Goal: Find specific page/section: Find specific page/section

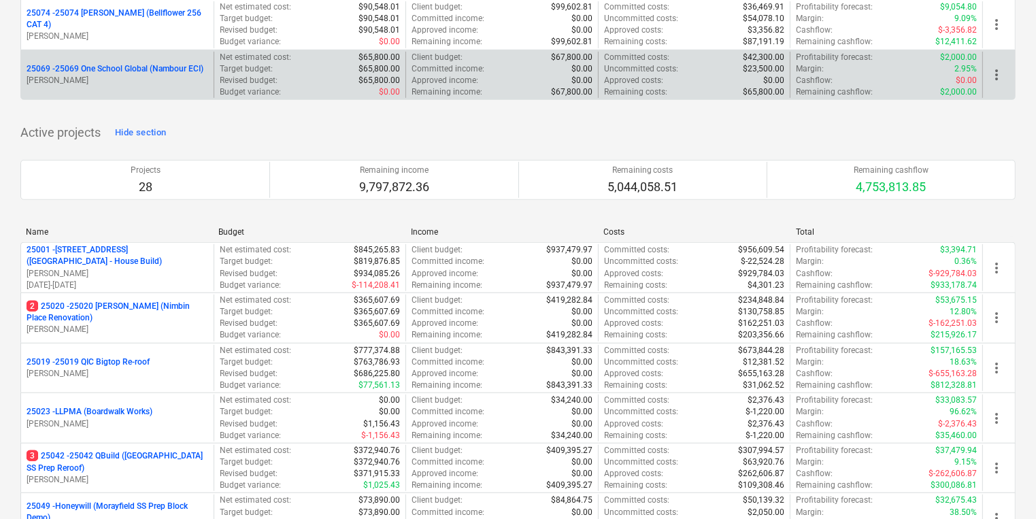
scroll to position [762, 0]
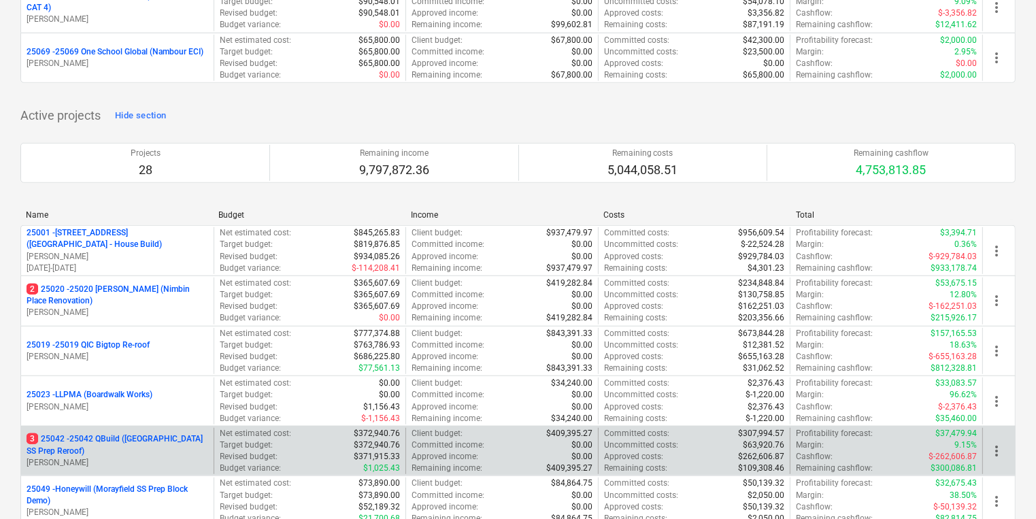
click at [133, 435] on p "3 25042 - 25042 QBuild ([GEOGRAPHIC_DATA] SS Prep Reroof)" at bounding box center [118, 444] width 182 height 23
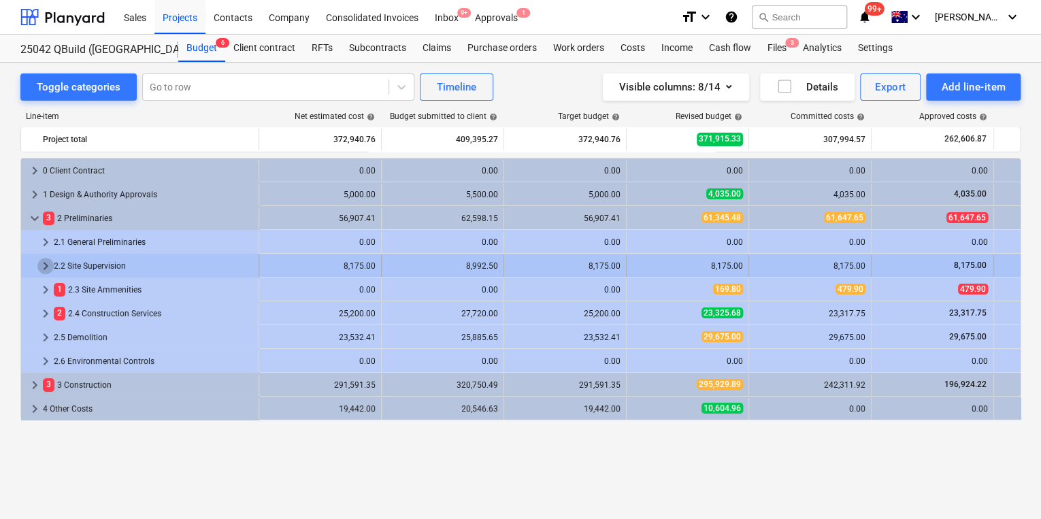
click at [44, 266] on span "keyboard_arrow_right" at bounding box center [45, 266] width 16 height 16
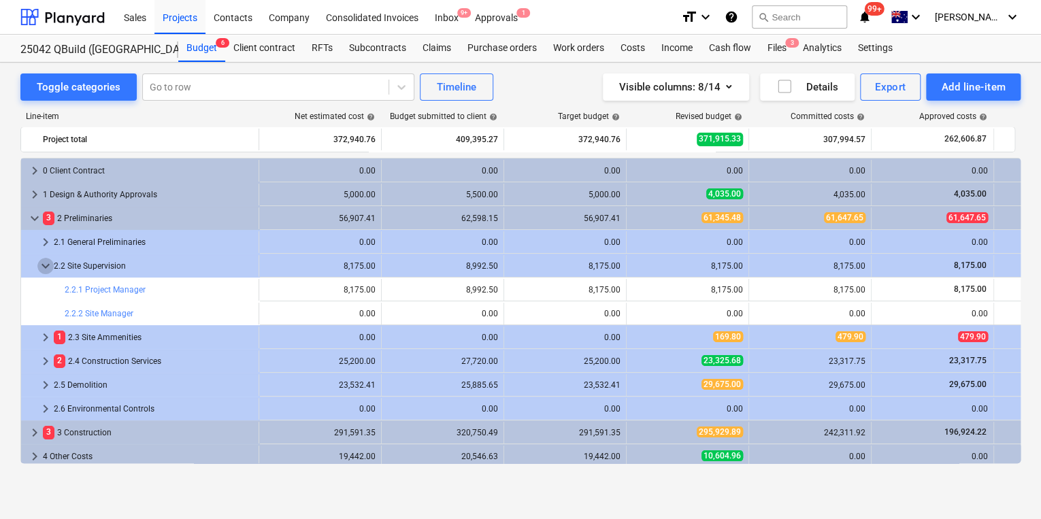
click at [44, 266] on span "keyboard_arrow_down" at bounding box center [45, 266] width 16 height 16
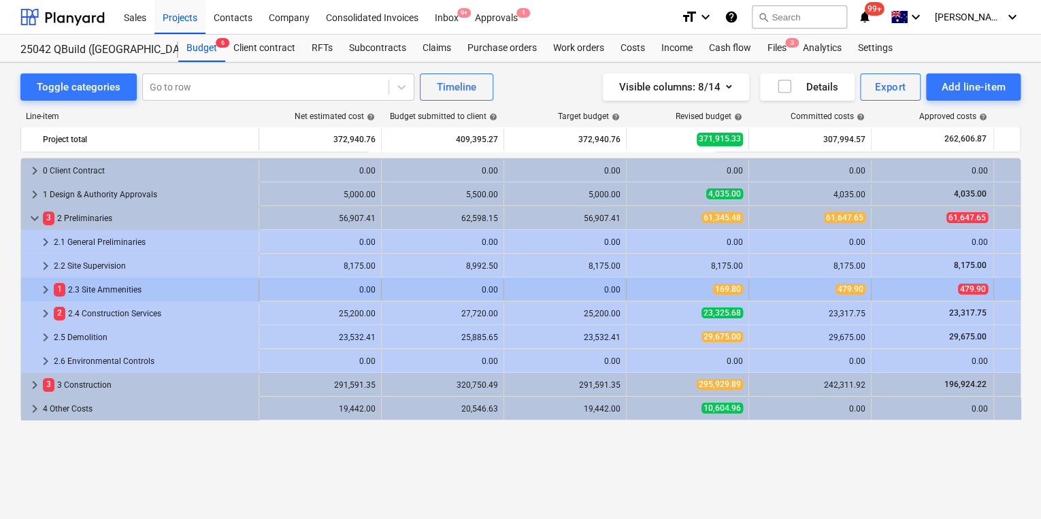
click at [46, 289] on span "keyboard_arrow_right" at bounding box center [45, 290] width 16 height 16
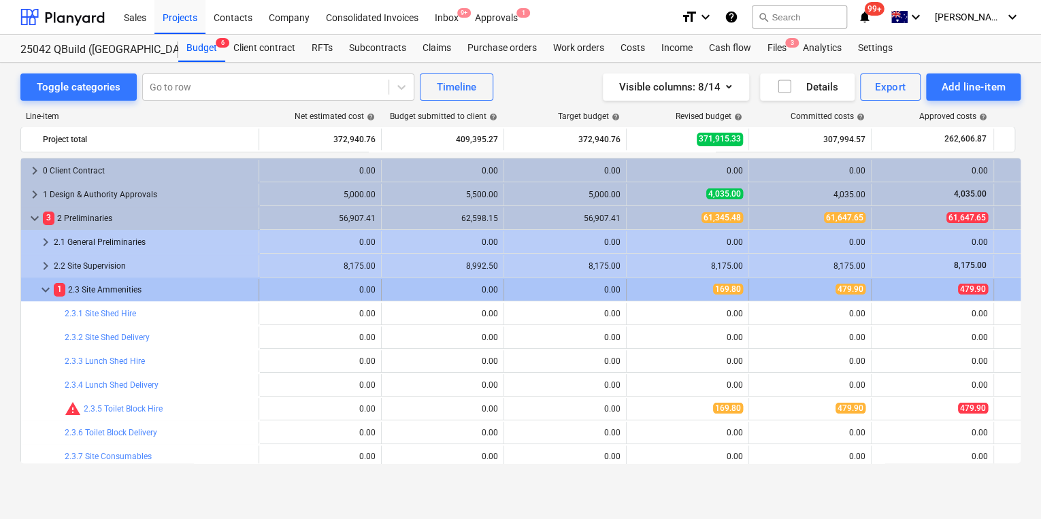
click at [46, 288] on span "keyboard_arrow_down" at bounding box center [45, 290] width 16 height 16
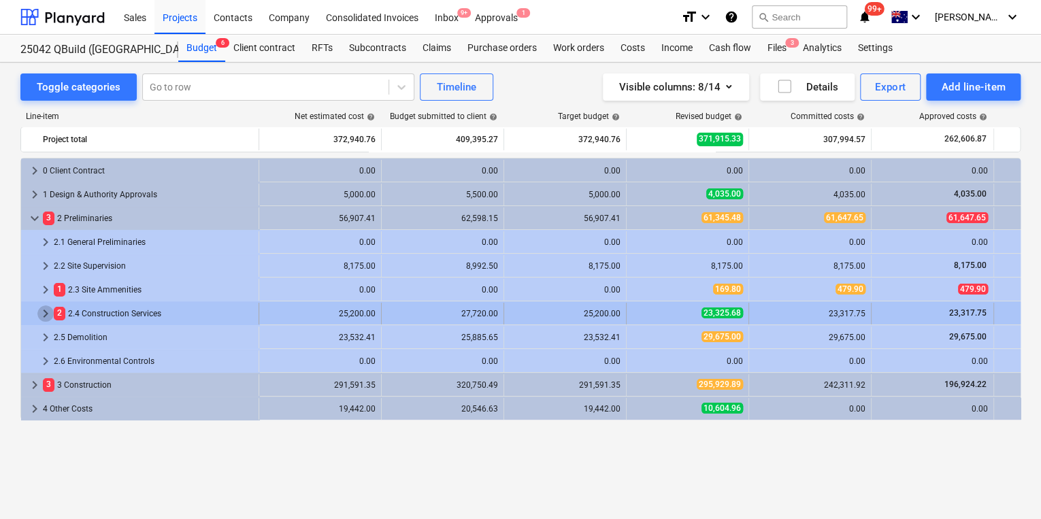
click at [44, 313] on span "keyboard_arrow_right" at bounding box center [45, 313] width 16 height 16
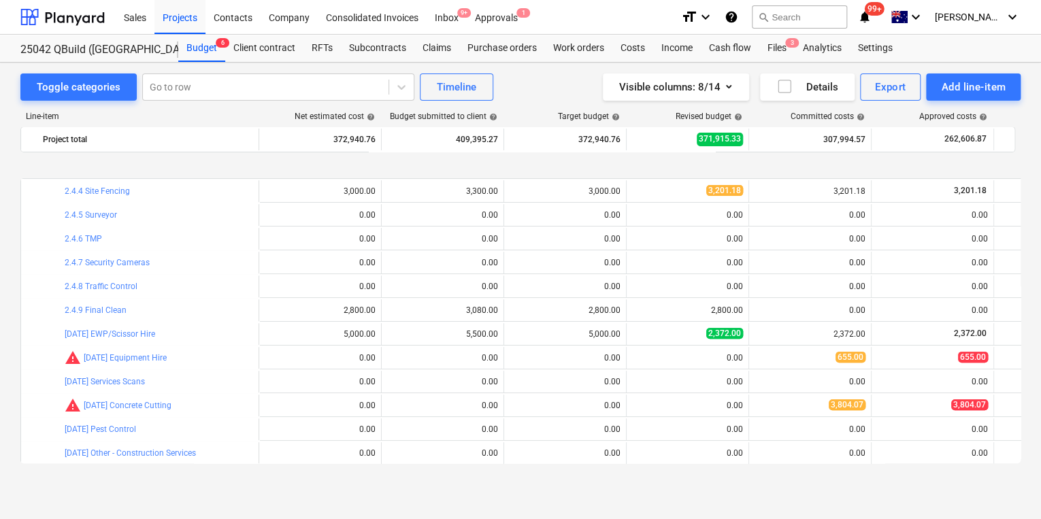
scroll to position [272, 0]
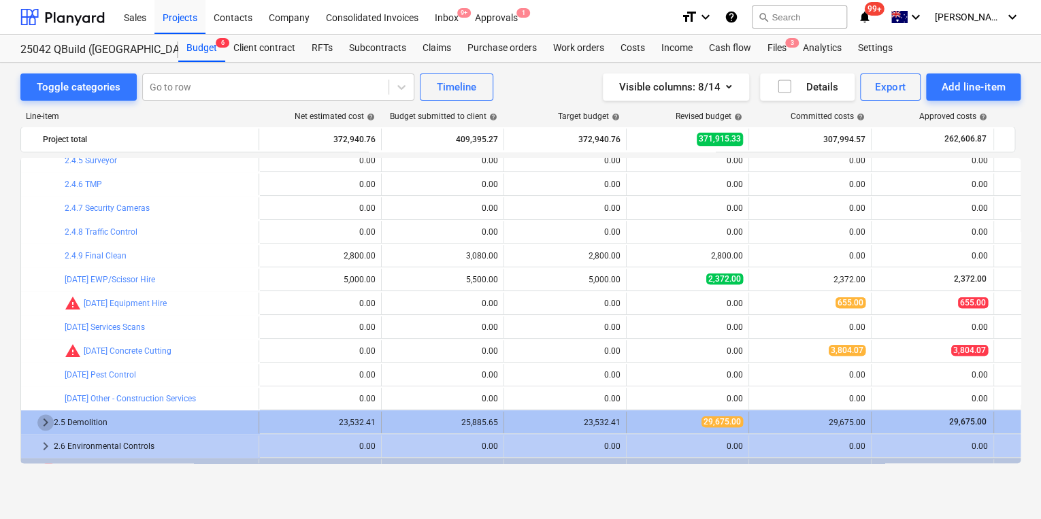
click at [45, 419] on span "keyboard_arrow_right" at bounding box center [45, 422] width 16 height 16
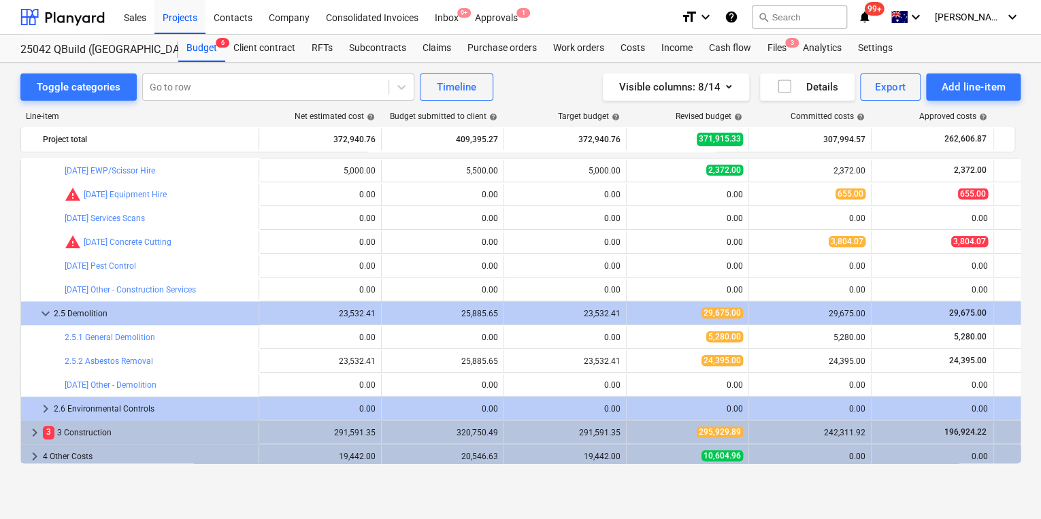
scroll to position [385, 0]
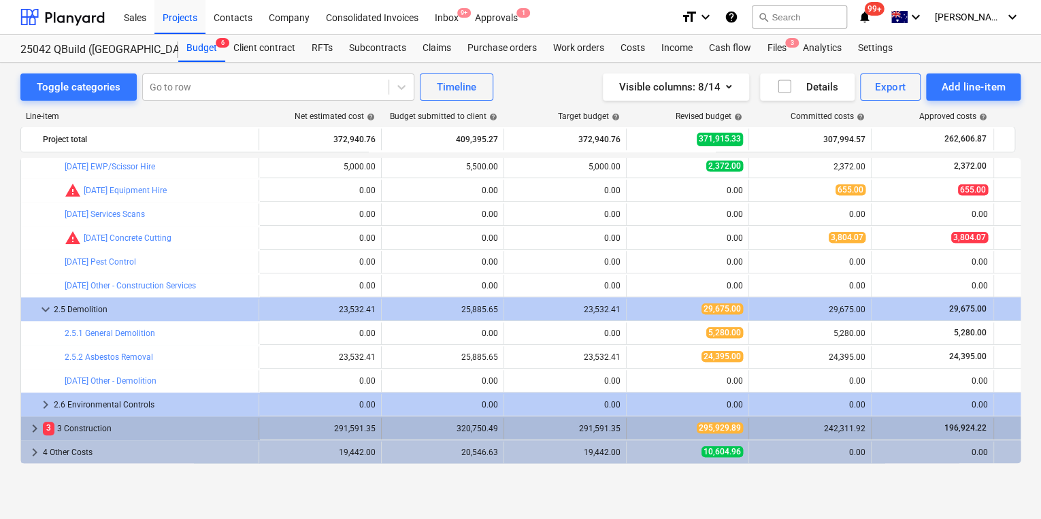
click at [26, 429] on div "keyboard_arrow_right 3 3 Construction" at bounding box center [140, 429] width 238 height 22
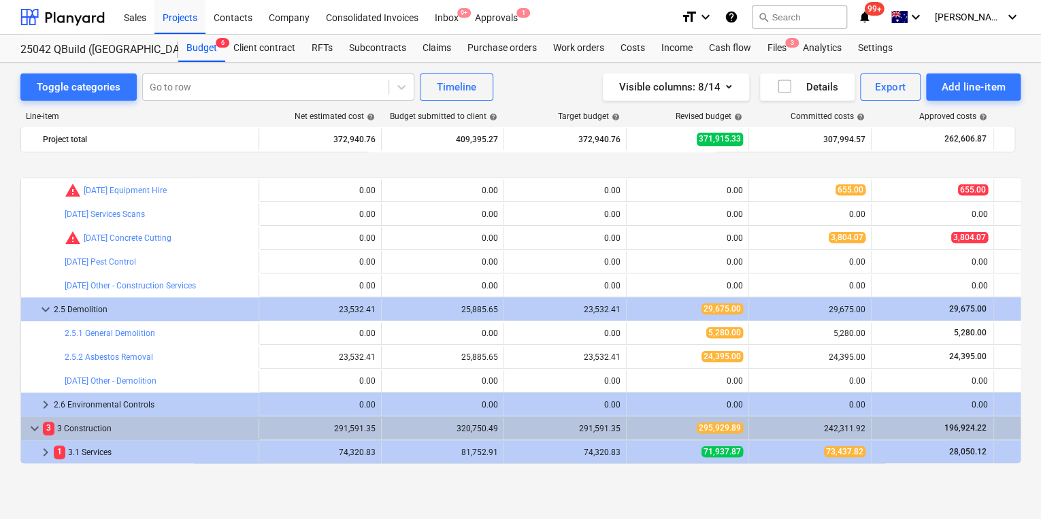
scroll to position [439, 0]
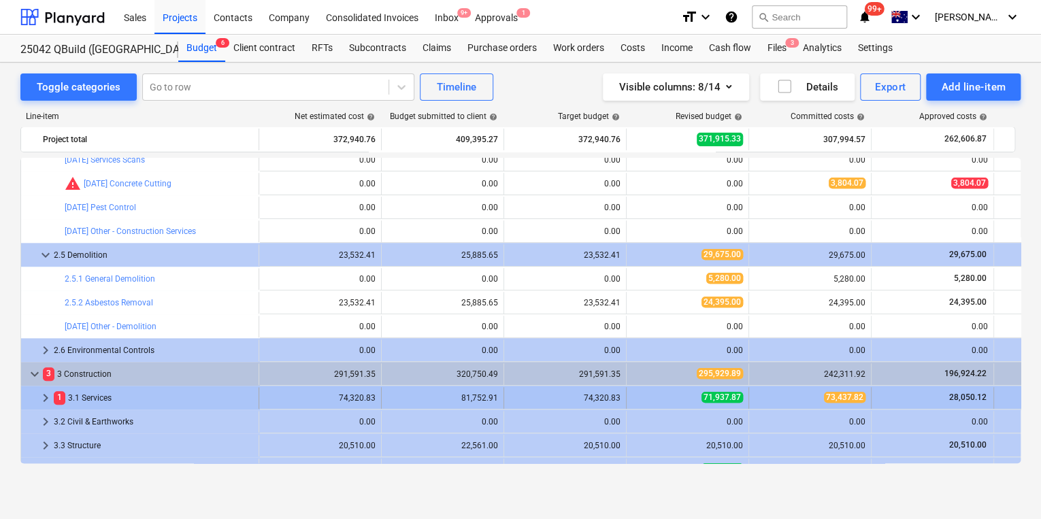
click at [45, 398] on span "keyboard_arrow_right" at bounding box center [45, 398] width 16 height 16
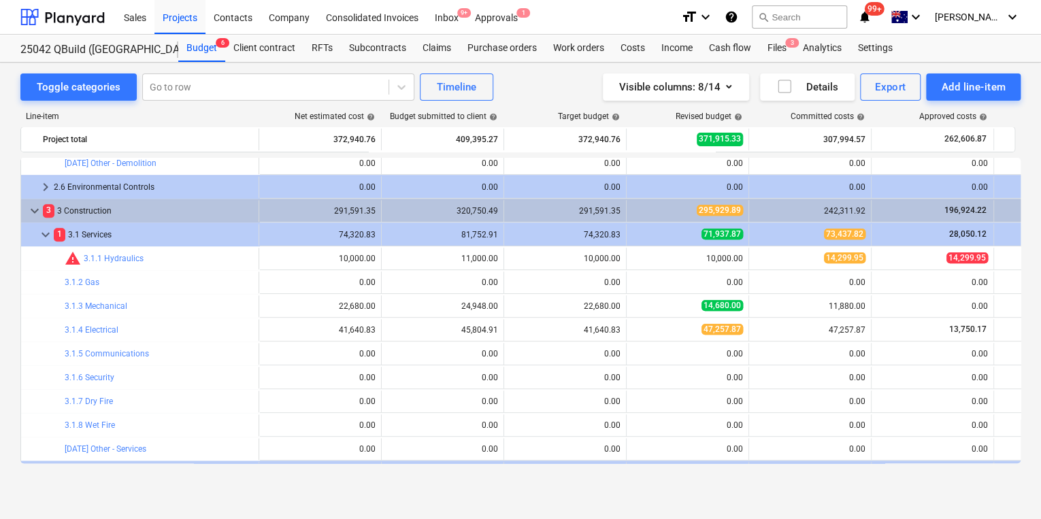
scroll to position [657, 0]
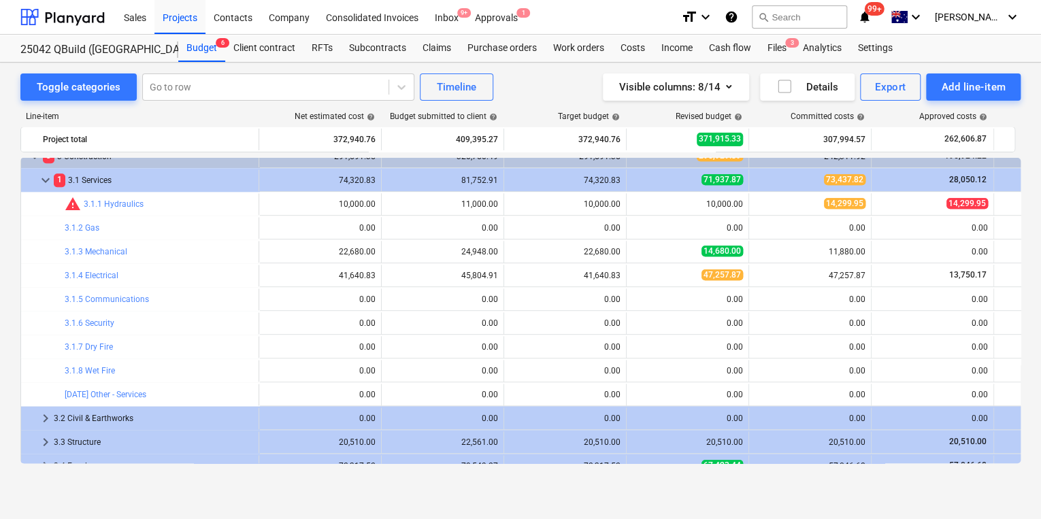
click at [49, 418] on span "keyboard_arrow_right" at bounding box center [45, 418] width 16 height 16
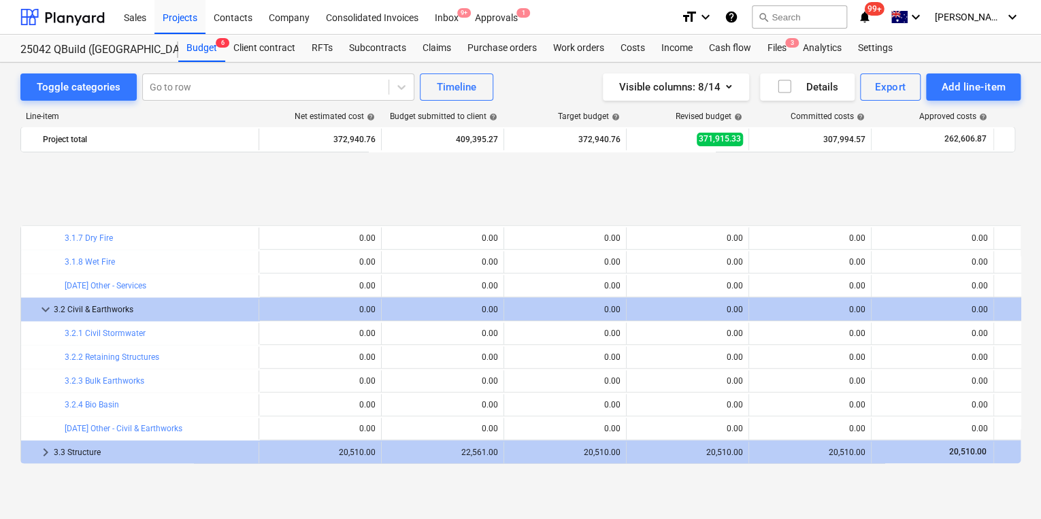
scroll to position [875, 0]
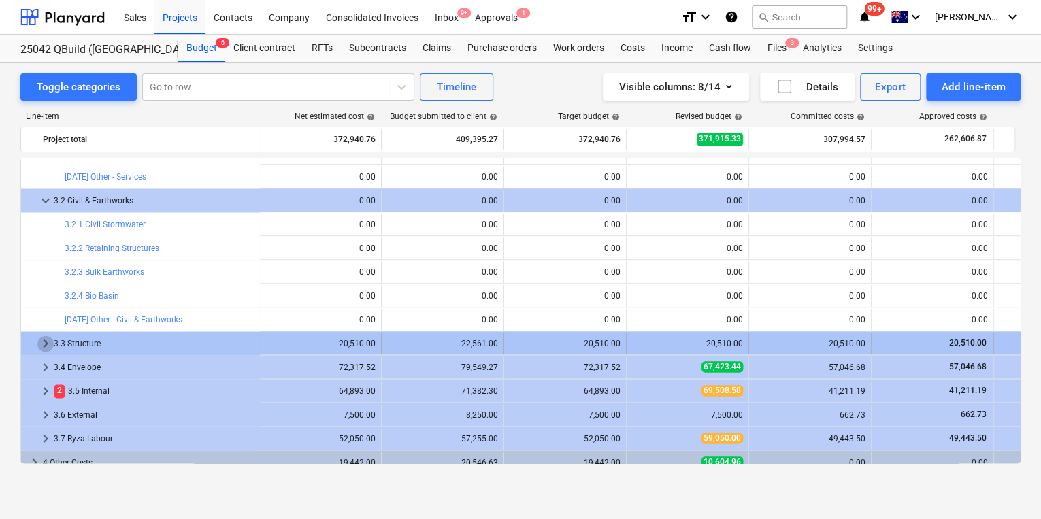
click at [44, 343] on span "keyboard_arrow_right" at bounding box center [45, 343] width 16 height 16
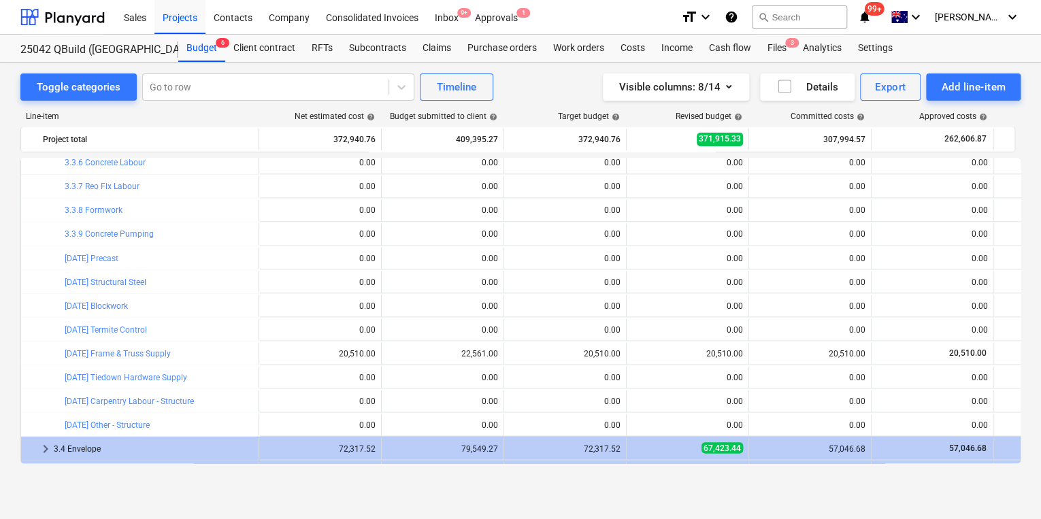
scroll to position [1201, 0]
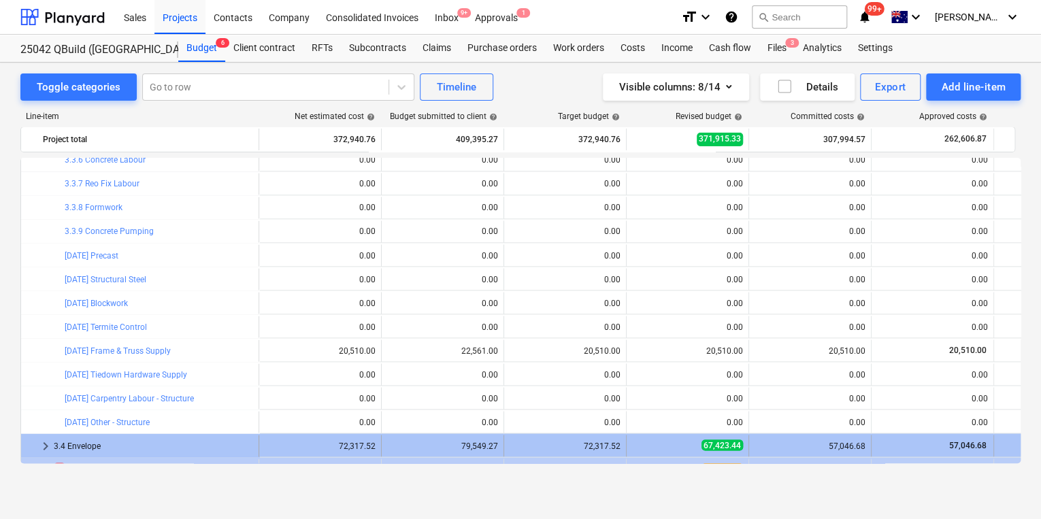
click at [47, 444] on span "keyboard_arrow_right" at bounding box center [45, 445] width 16 height 16
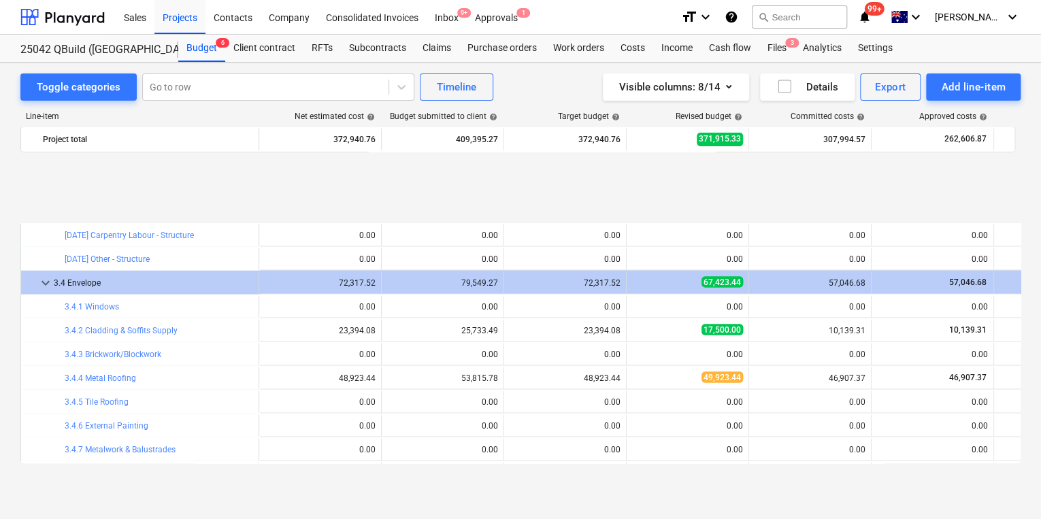
scroll to position [1474, 0]
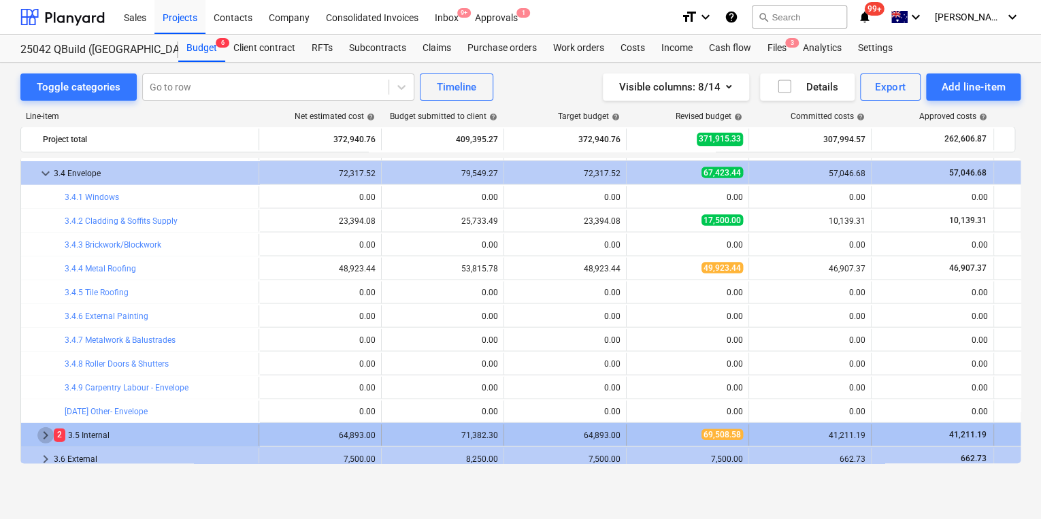
click at [44, 435] on span "keyboard_arrow_right" at bounding box center [45, 435] width 16 height 16
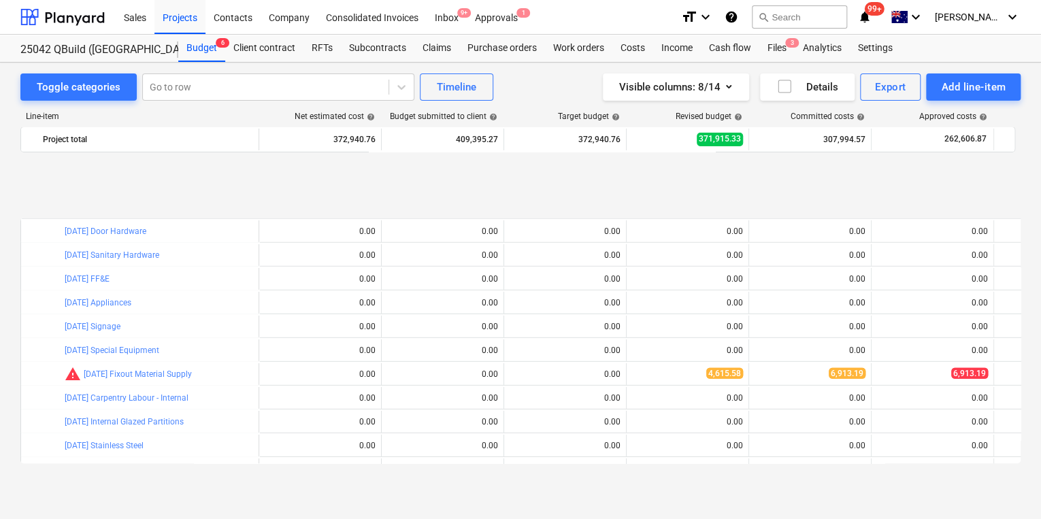
scroll to position [2052, 0]
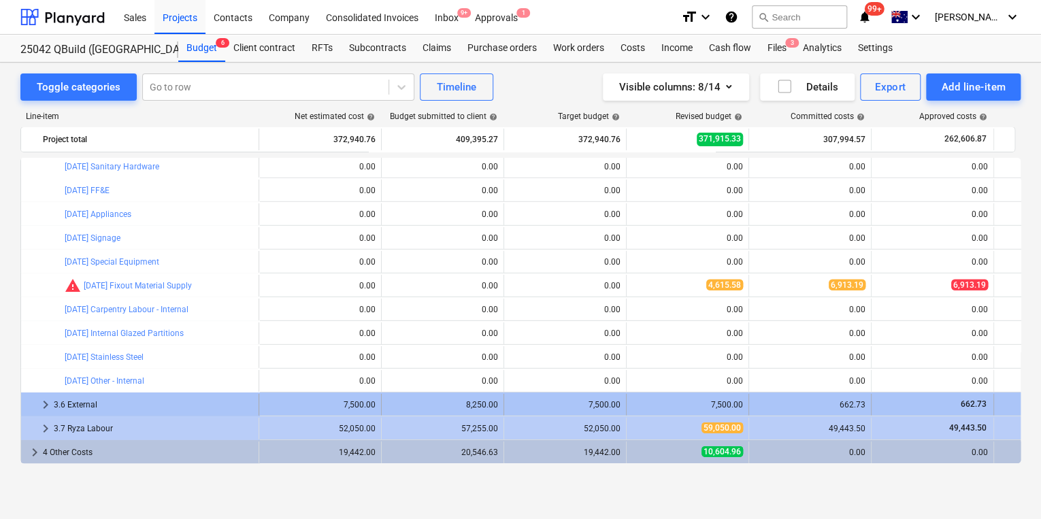
click at [44, 405] on span "keyboard_arrow_right" at bounding box center [45, 405] width 16 height 16
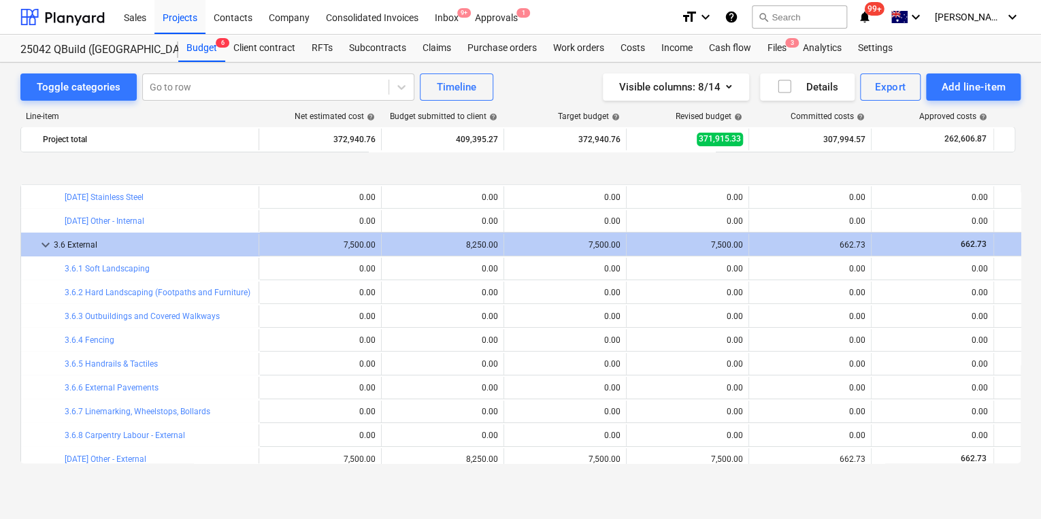
scroll to position [2266, 0]
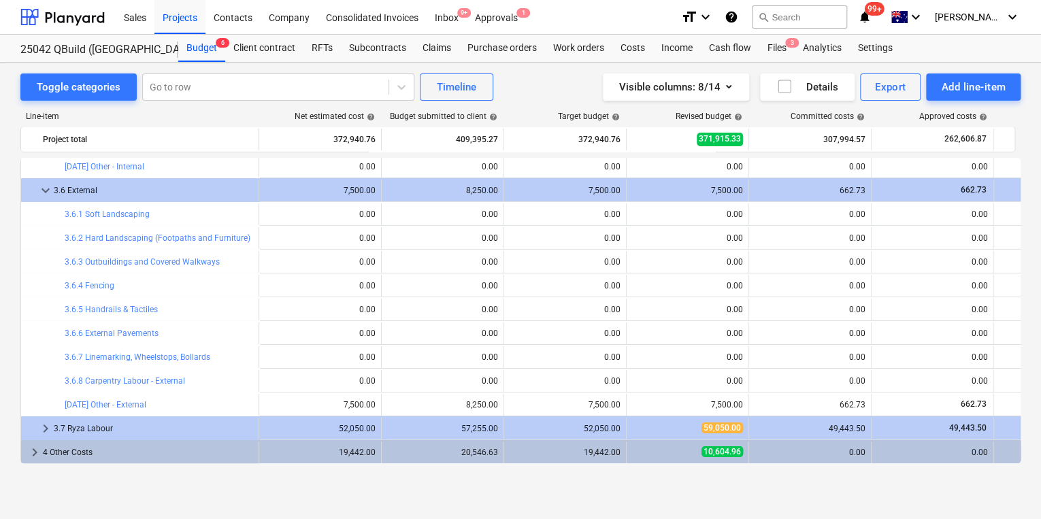
click at [44, 430] on span "keyboard_arrow_right" at bounding box center [45, 428] width 16 height 16
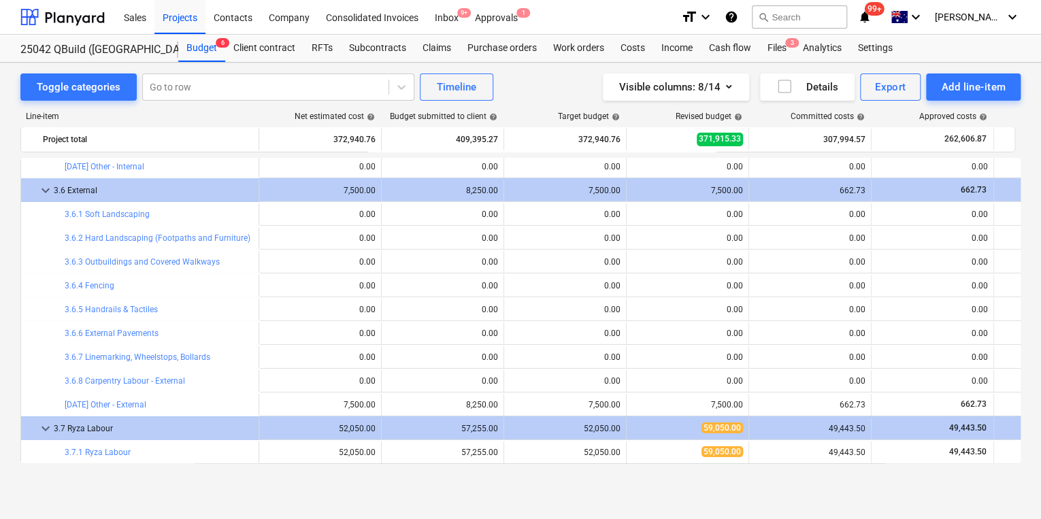
scroll to position [2314, 0]
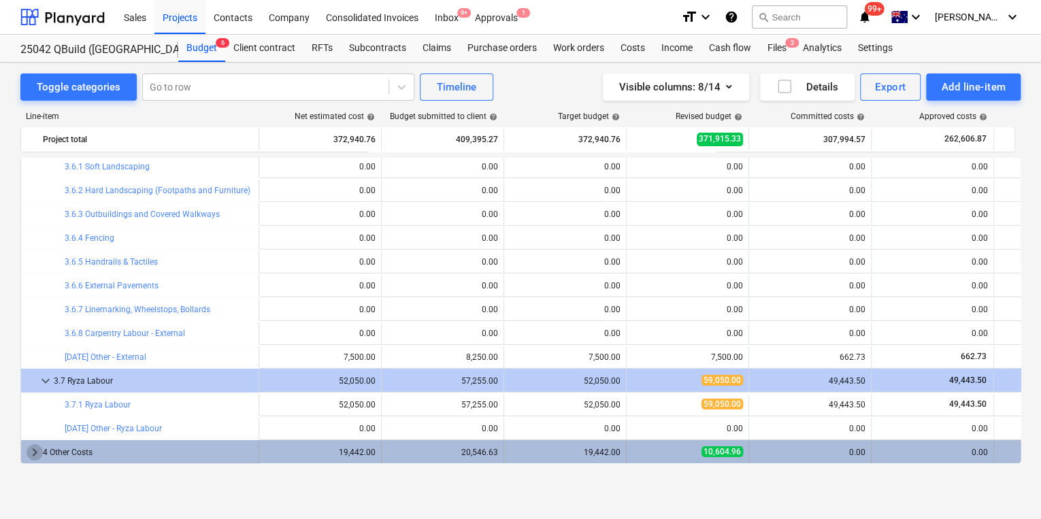
click at [35, 449] on span "keyboard_arrow_right" at bounding box center [35, 452] width 16 height 16
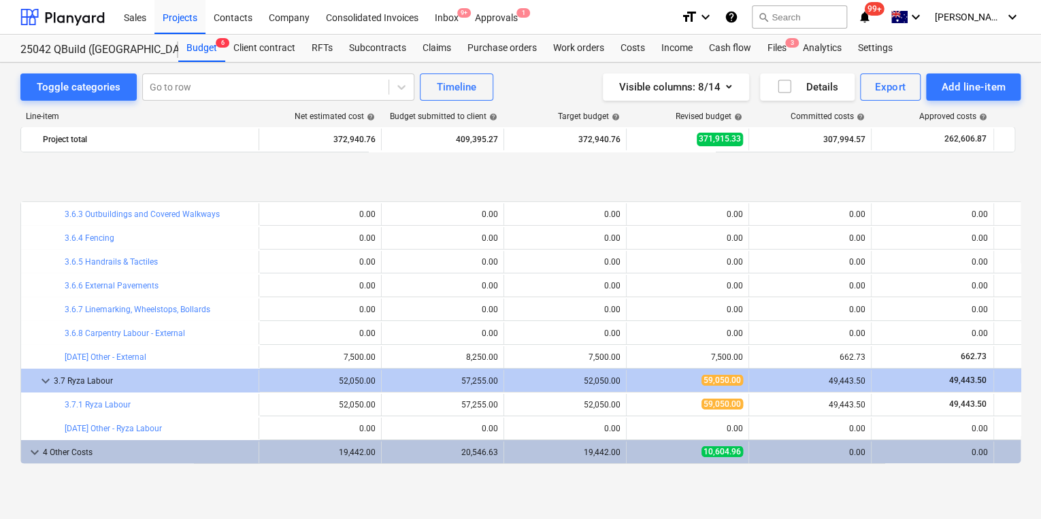
scroll to position [2409, 0]
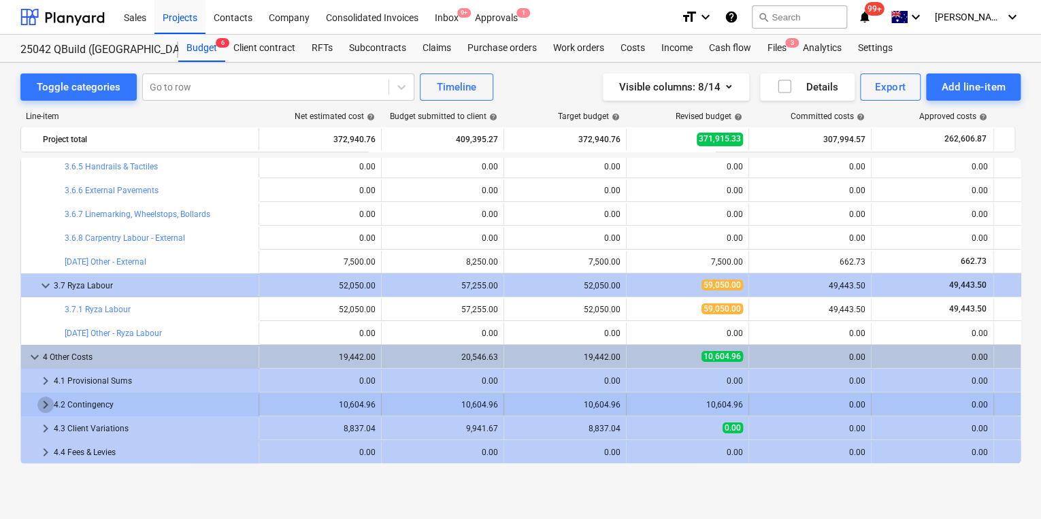
click at [44, 405] on span "keyboard_arrow_right" at bounding box center [45, 405] width 16 height 16
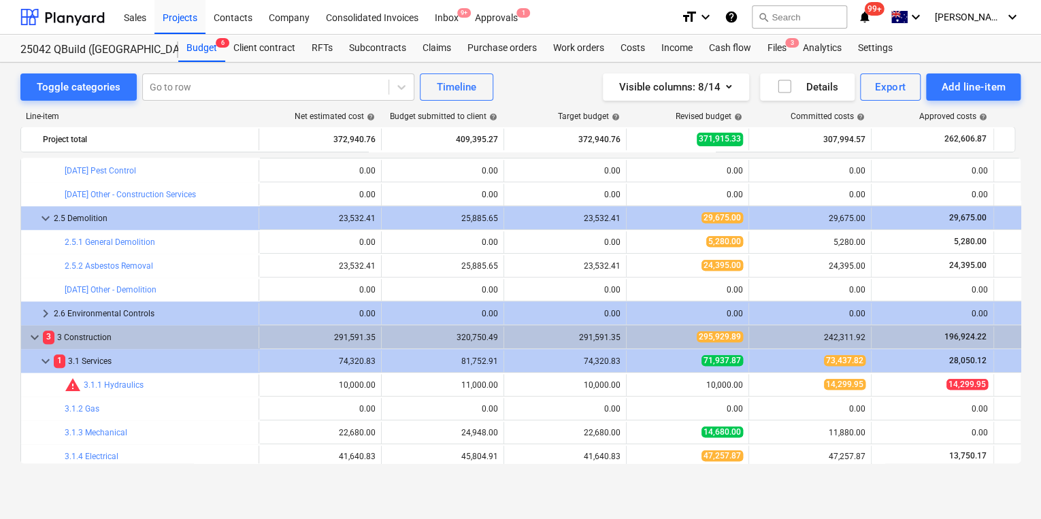
scroll to position [0, 0]
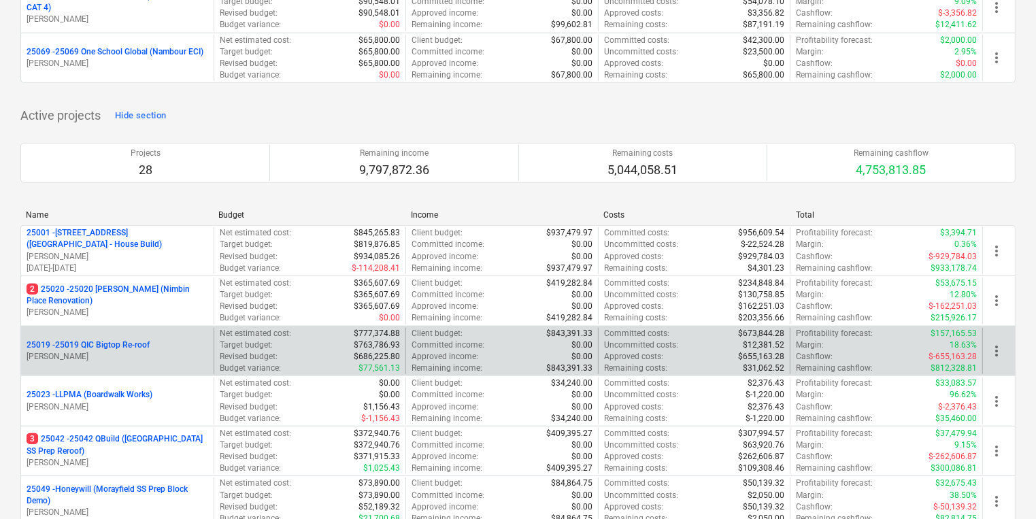
scroll to position [816, 0]
